Goal: Task Accomplishment & Management: Complete application form

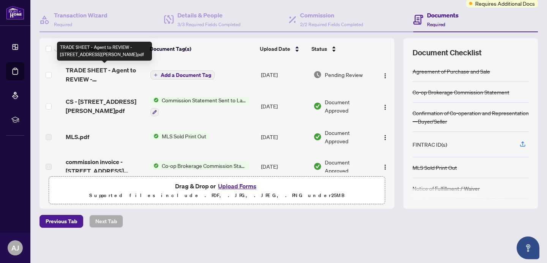
click at [101, 75] on span "TRADE SHEET - Agent to REVIEW - [STREET_ADDRESS][PERSON_NAME]pdf" at bounding box center [105, 75] width 79 height 18
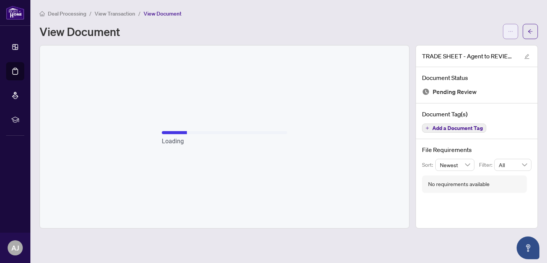
click at [507, 29] on button "button" at bounding box center [510, 31] width 15 height 15
click at [467, 45] on span "Download" at bounding box center [483, 48] width 58 height 8
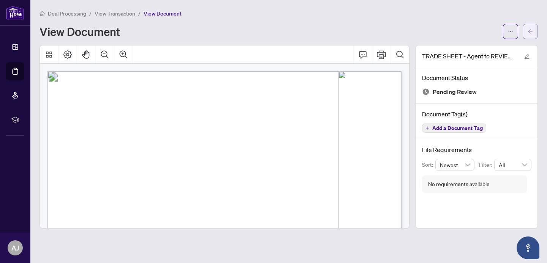
click at [528, 29] on icon "arrow-left" at bounding box center [529, 31] width 5 height 5
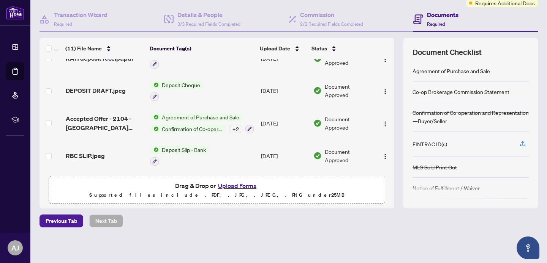
scroll to position [66, 0]
click at [235, 188] on button "Upload Forms" at bounding box center [237, 186] width 43 height 10
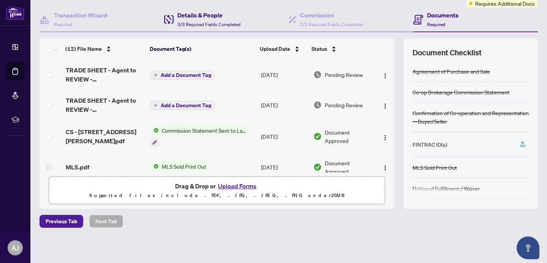
scroll to position [0, 0]
click at [203, 24] on span "3/3 Required Fields Completed" at bounding box center [208, 25] width 63 height 6
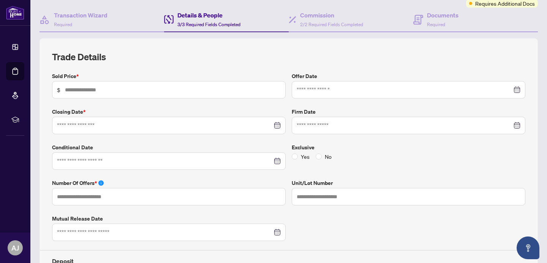
type input "*******"
type input "*"
type input "****"
type input "**********"
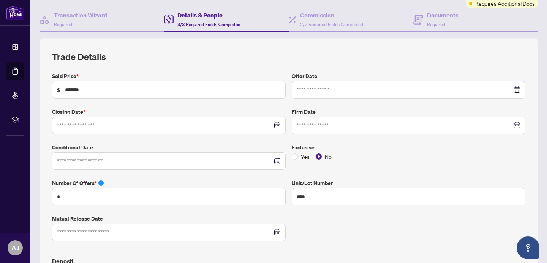
type input "**********"
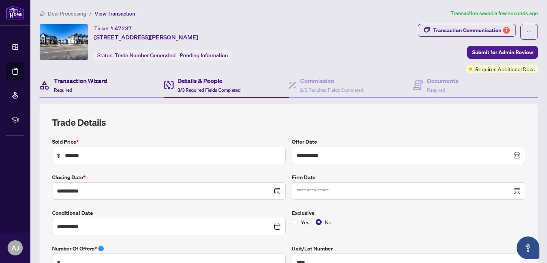
click at [101, 83] on h4 "Transaction Wizard" at bounding box center [81, 80] width 54 height 9
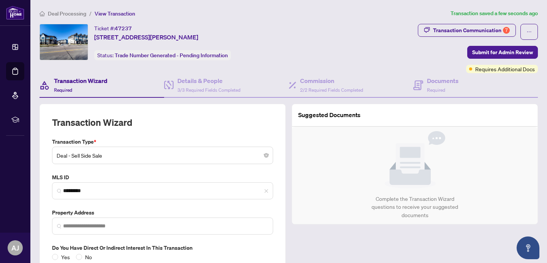
type input "**********"
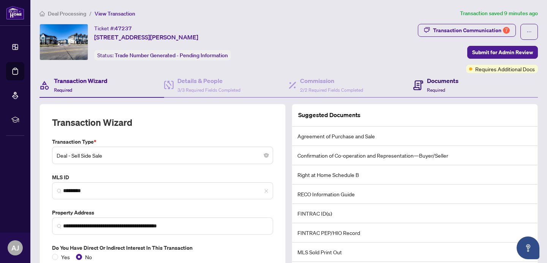
click at [454, 81] on h4 "Documents" at bounding box center [443, 80] width 32 height 9
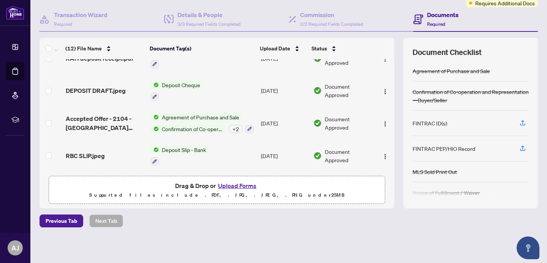
scroll to position [66, 0]
click at [227, 186] on button "Upload Forms" at bounding box center [237, 186] width 43 height 10
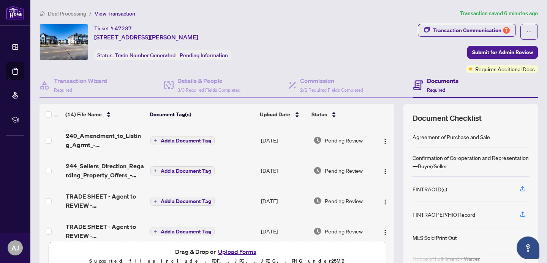
scroll to position [0, 0]
click at [462, 32] on div "Transaction Communication 7" at bounding box center [471, 30] width 77 height 12
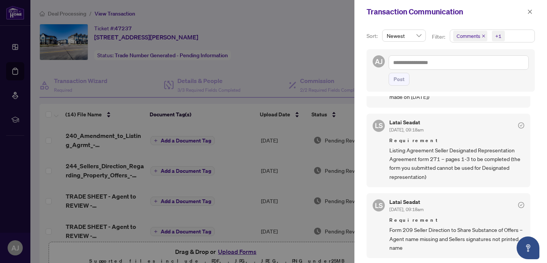
scroll to position [193, 0]
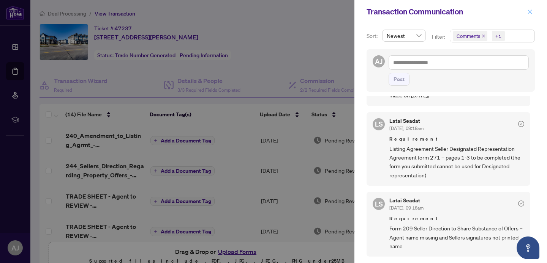
click at [529, 11] on icon "close" at bounding box center [529, 11] width 5 height 5
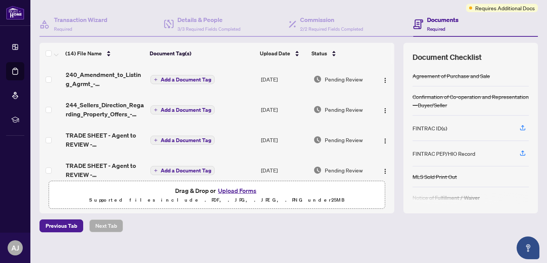
scroll to position [62, 0]
click at [429, 128] on div "FINTRAC ID(s)" at bounding box center [429, 127] width 35 height 8
click at [524, 128] on icon "button" at bounding box center [522, 127] width 7 height 7
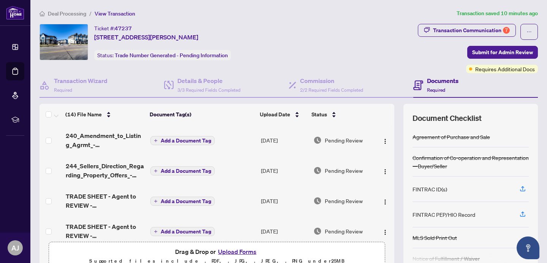
scroll to position [0, 0]
click at [491, 51] on span "Submit for Admin Review" at bounding box center [502, 52] width 61 height 12
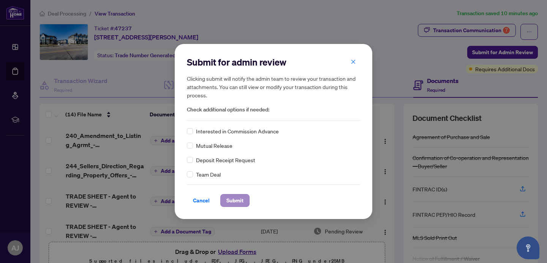
click at [236, 204] on span "Submit" at bounding box center [234, 201] width 17 height 12
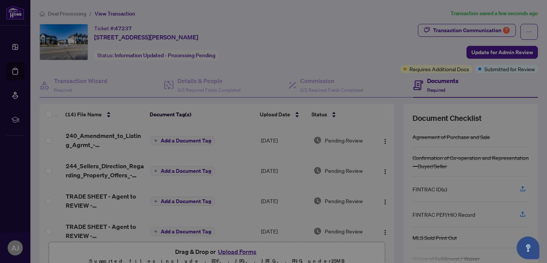
click at [17, 50] on div "Transaction submitted for review successfully. Proceed Cancel OK" at bounding box center [273, 131] width 547 height 263
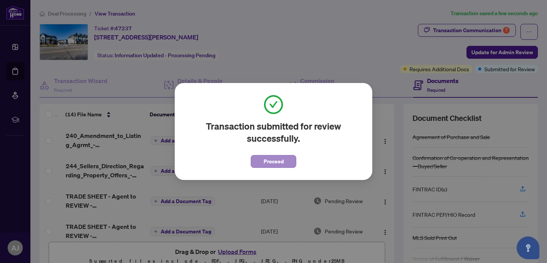
click at [277, 160] on span "Proceed" at bounding box center [273, 162] width 20 height 12
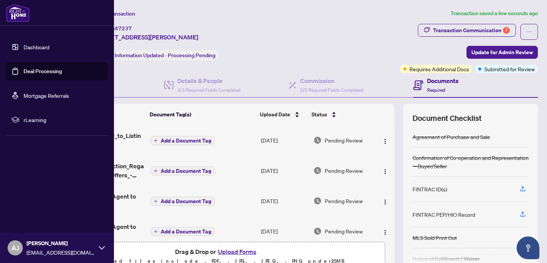
click at [24, 47] on link "Dashboard" at bounding box center [37, 47] width 26 height 7
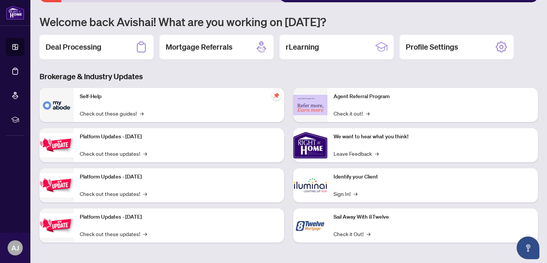
scroll to position [61, 0]
click at [336, 185] on div "Identify your Client Sign In! →" at bounding box center [432, 186] width 210 height 34
click at [313, 189] on img at bounding box center [310, 186] width 34 height 34
click at [345, 194] on link "Sign In! →" at bounding box center [345, 194] width 24 height 8
